Goal: Information Seeking & Learning: Find specific fact

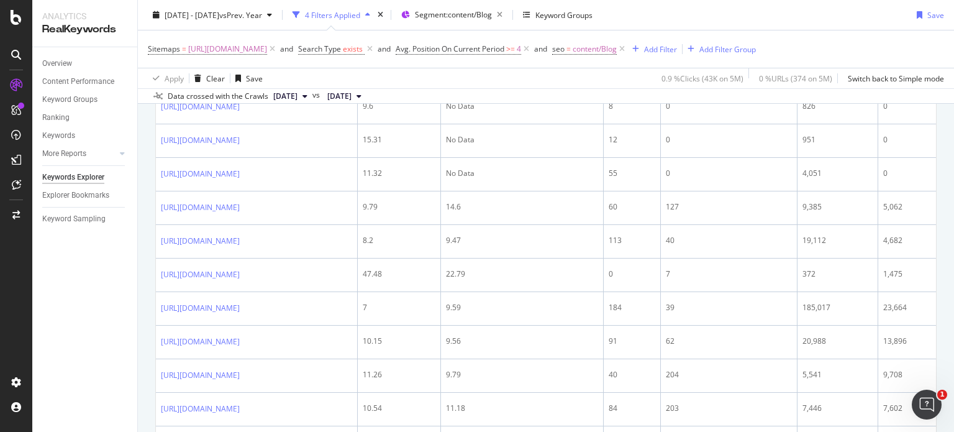
scroll to position [1758, 0]
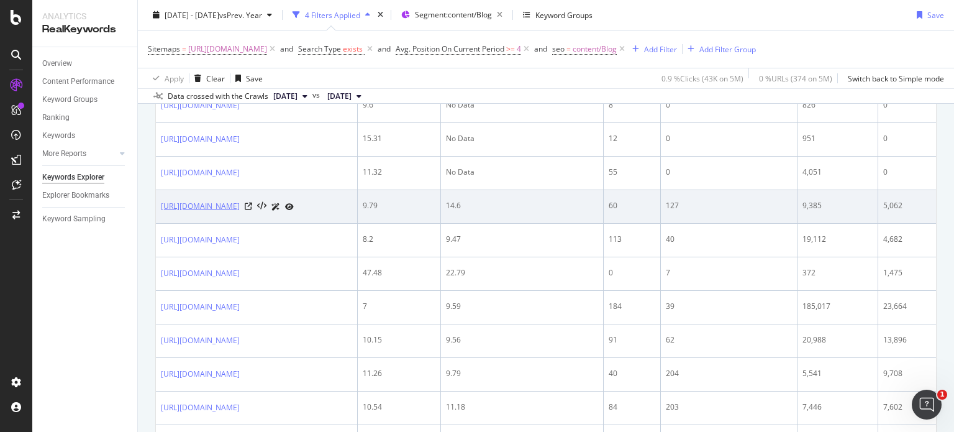
drag, startPoint x: 151, startPoint y: 243, endPoint x: 278, endPoint y: 259, distance: 127.7
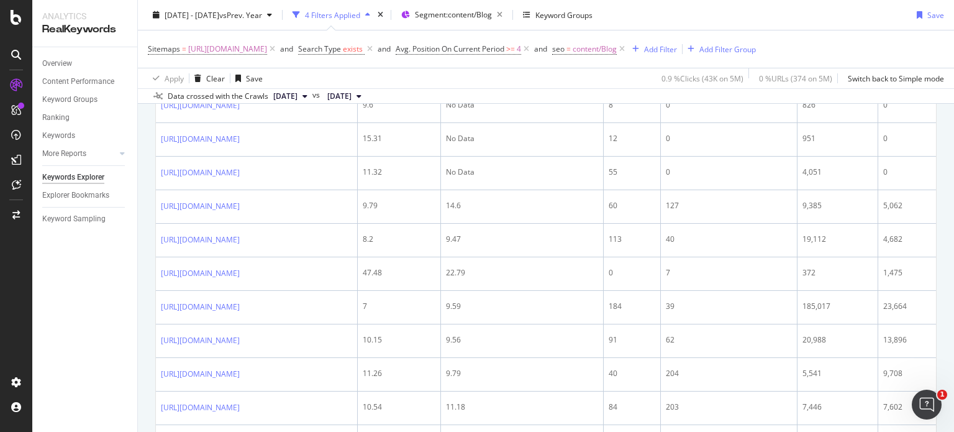
click at [122, 257] on div "Overview Content Performance Keyword Groups Ranking Keywords More Reports Count…" at bounding box center [84, 239] width 105 height 385
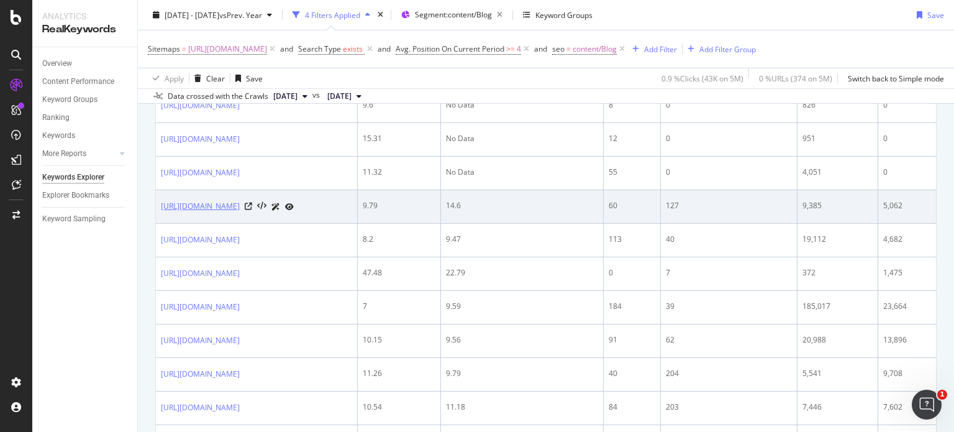
drag, startPoint x: 157, startPoint y: 247, endPoint x: 257, endPoint y: 266, distance: 102.3
click at [257, 224] on td "[URL][DOMAIN_NAME]" at bounding box center [257, 207] width 202 height 34
copy link "[URL][DOMAIN_NAME]"
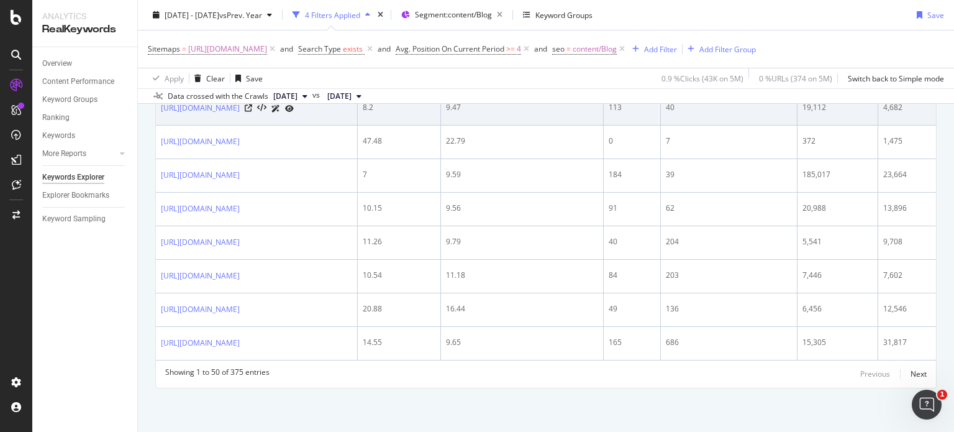
scroll to position [1918, 0]
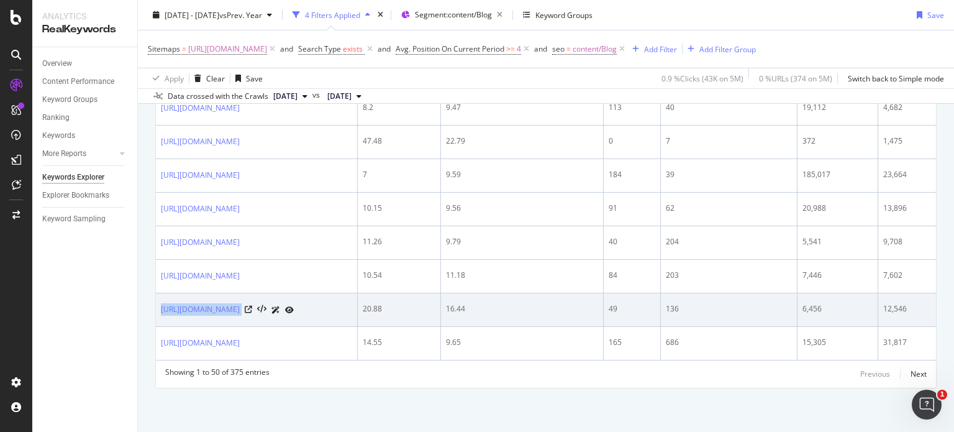
drag, startPoint x: 160, startPoint y: 322, endPoint x: 340, endPoint y: 332, distance: 181.0
click at [340, 327] on td "[URL][DOMAIN_NAME]" at bounding box center [257, 310] width 202 height 34
copy div "[URL][DOMAIN_NAME]"
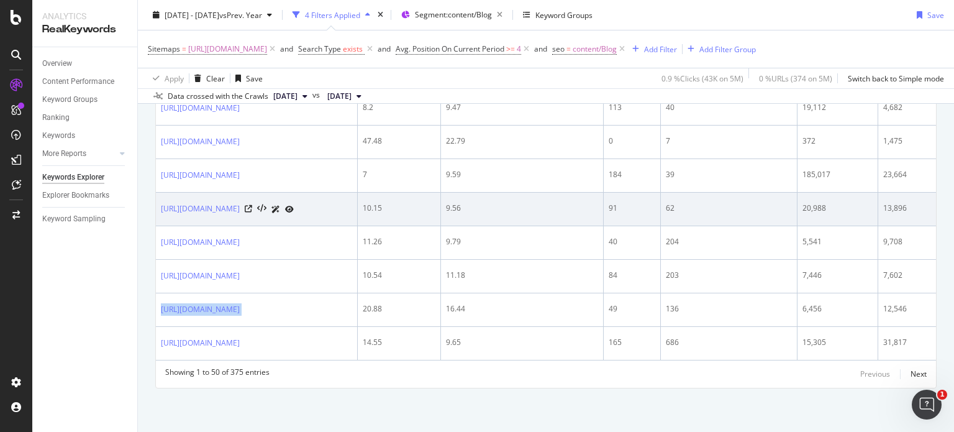
scroll to position [1965, 0]
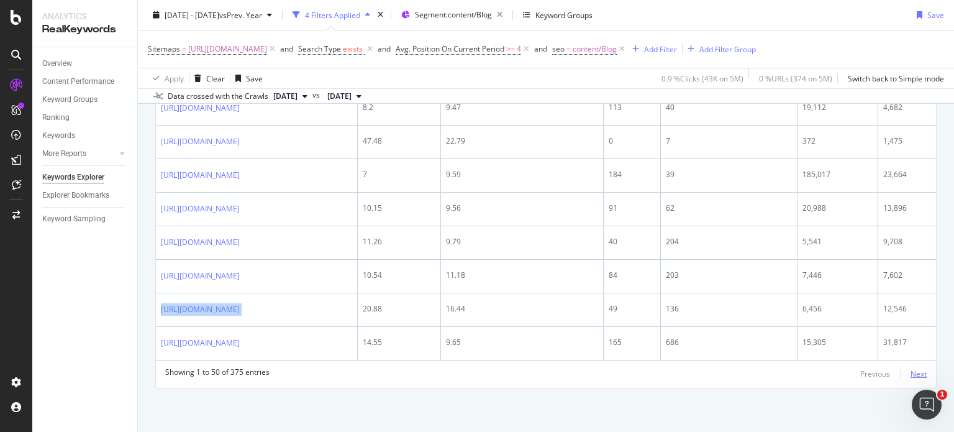
click at [913, 371] on div "Next" at bounding box center [919, 373] width 16 height 11
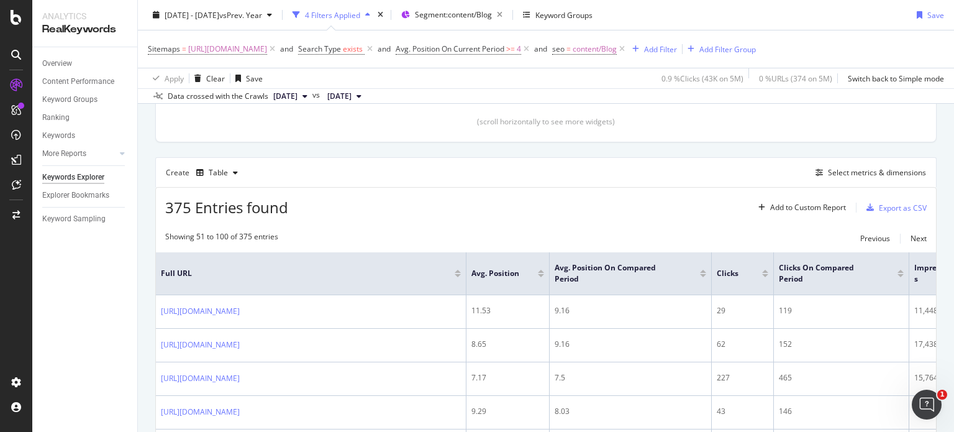
scroll to position [1964, 0]
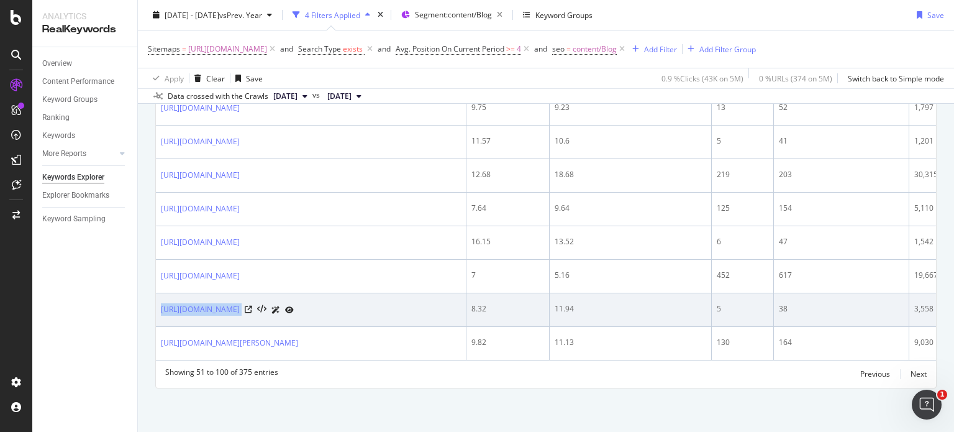
drag, startPoint x: 160, startPoint y: 293, endPoint x: 360, endPoint y: 309, distance: 200.7
click at [360, 309] on td "[URL][DOMAIN_NAME]" at bounding box center [311, 310] width 311 height 34
copy div "[URL][DOMAIN_NAME]"
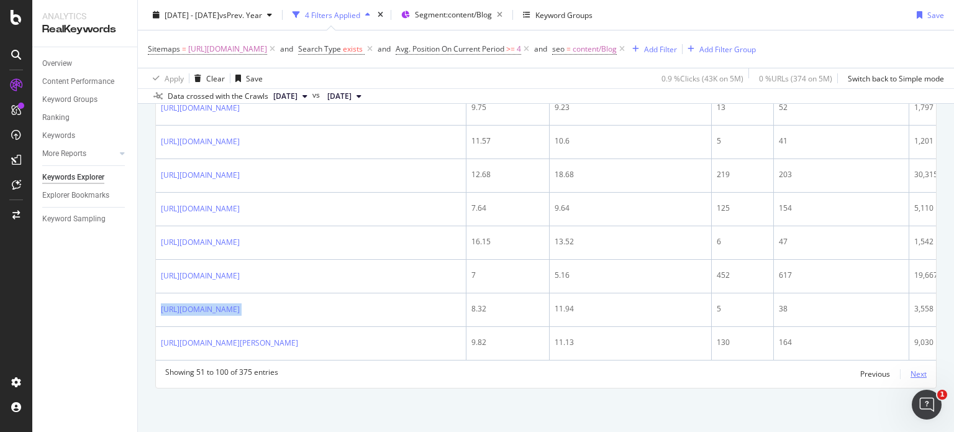
click at [911, 374] on div "Next" at bounding box center [919, 373] width 16 height 11
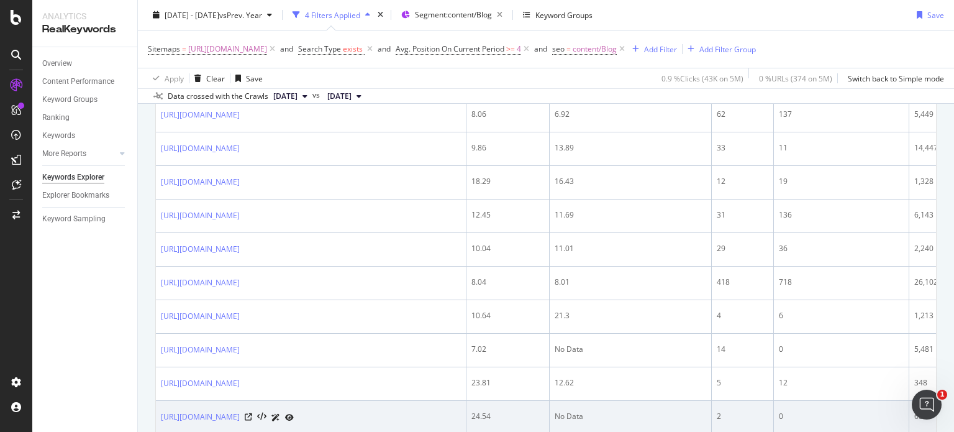
scroll to position [1723, 0]
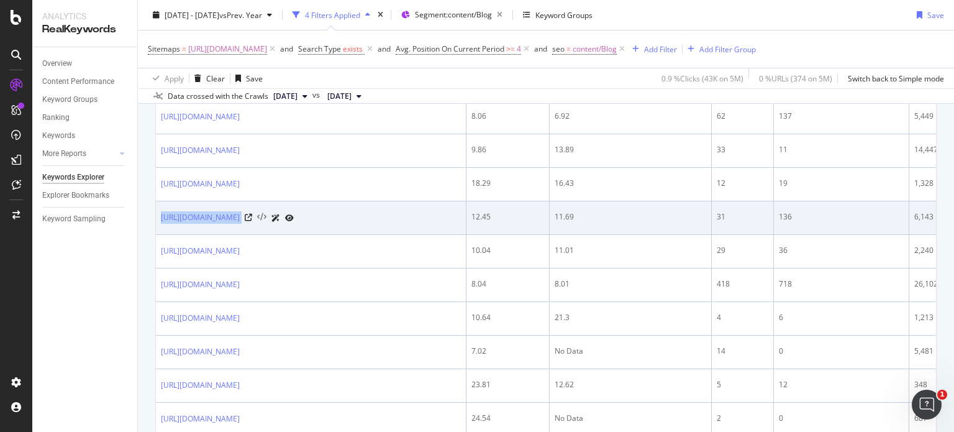
drag, startPoint x: 162, startPoint y: 255, endPoint x: 355, endPoint y: 265, distance: 193.4
click at [355, 224] on div "[URL][DOMAIN_NAME]" at bounding box center [311, 217] width 300 height 13
copy div "[URL][DOMAIN_NAME]"
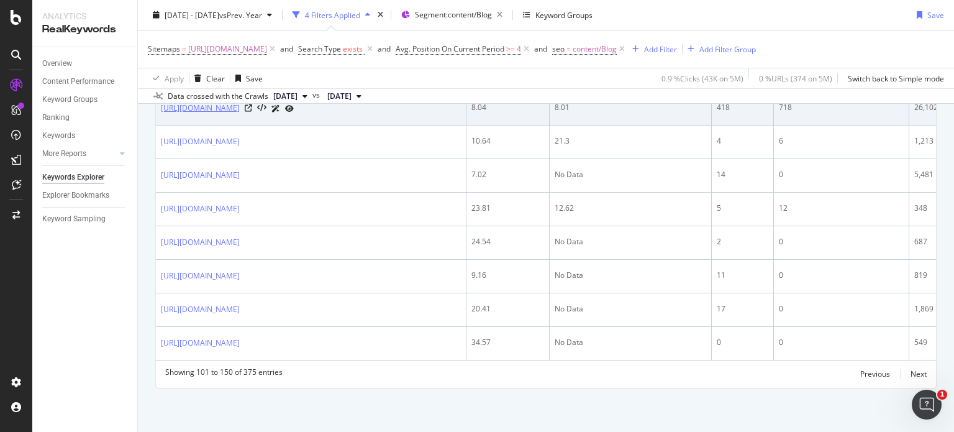
scroll to position [1918, 0]
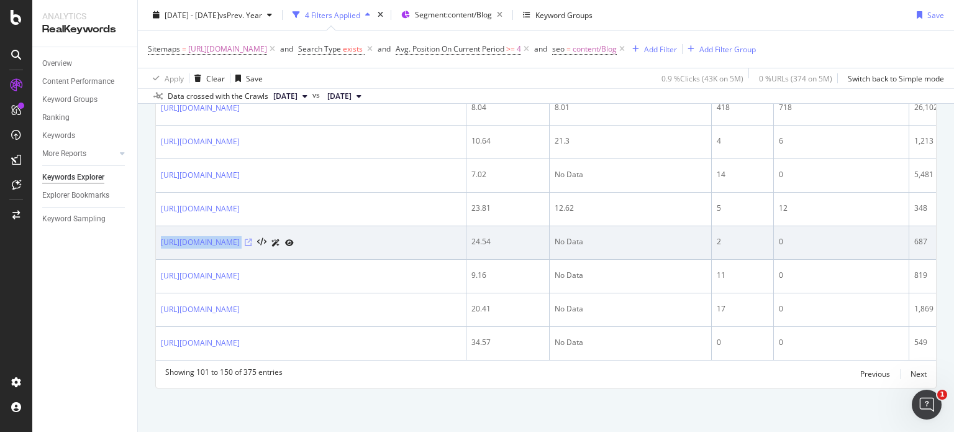
drag, startPoint x: 157, startPoint y: 275, endPoint x: 414, endPoint y: 279, distance: 256.6
click at [414, 260] on td "[URL][DOMAIN_NAME]" at bounding box center [311, 243] width 311 height 34
copy div "[URL][DOMAIN_NAME]"
